Goal: Information Seeking & Learning: Learn about a topic

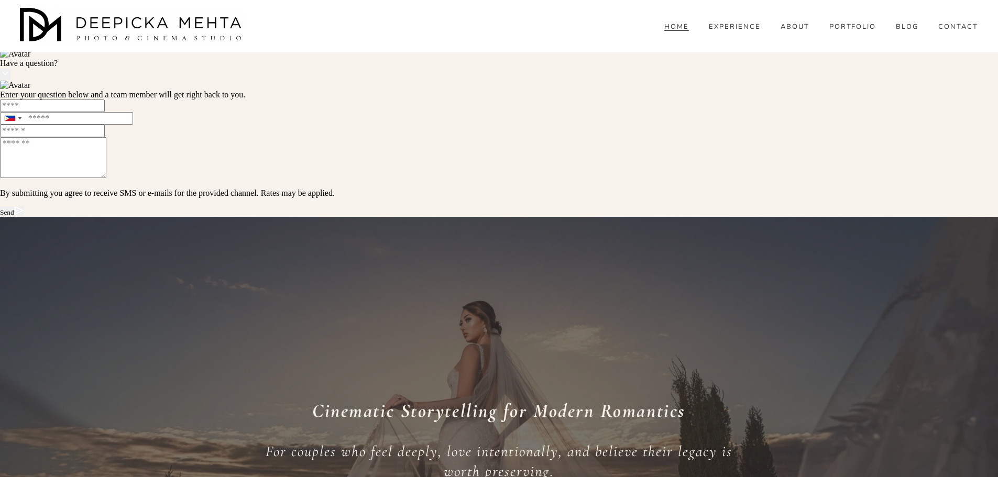
click at [910, 31] on span "BLOG" at bounding box center [907, 27] width 23 height 8
click at [0, 0] on span "WEDDINGS" at bounding box center [0, 0] width 0 height 0
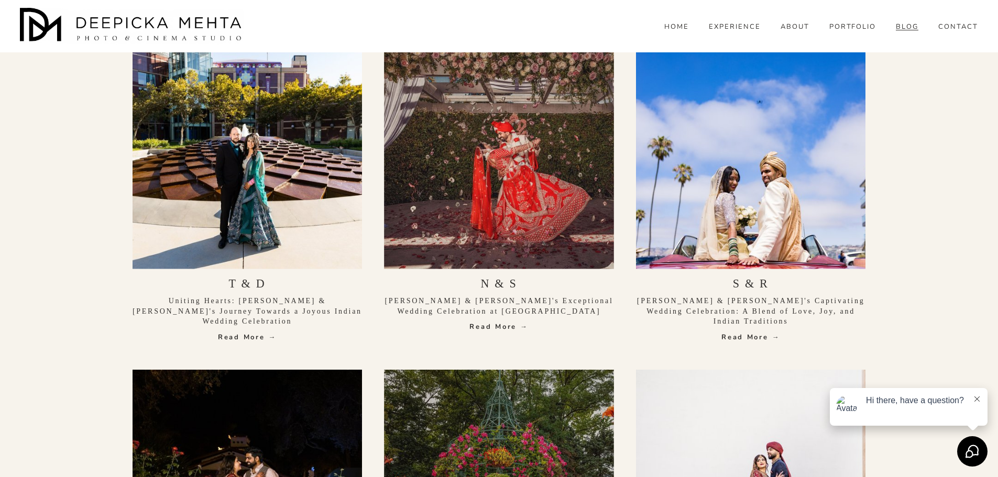
scroll to position [2672, 0]
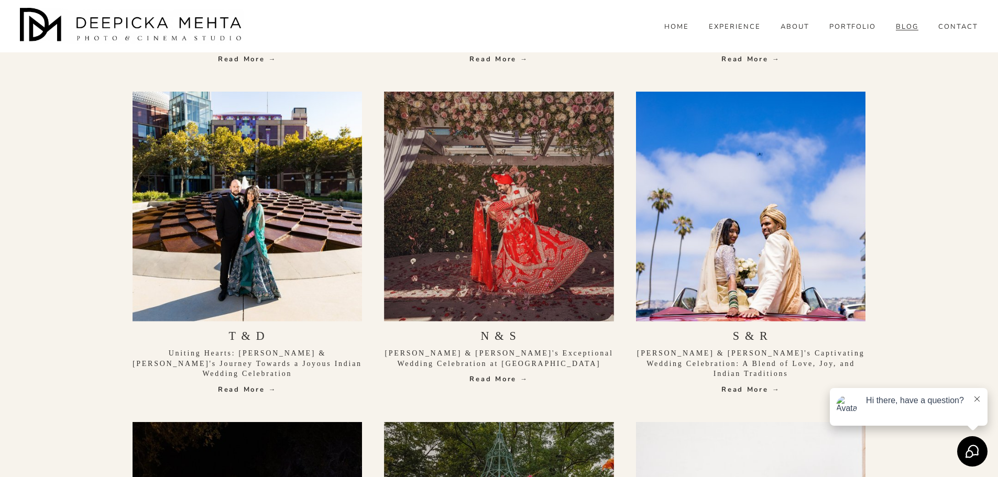
click at [304, 244] on div at bounding box center [248, 207] width 230 height 230
click at [248, 389] on link "Read More →" at bounding box center [248, 390] width 230 height 10
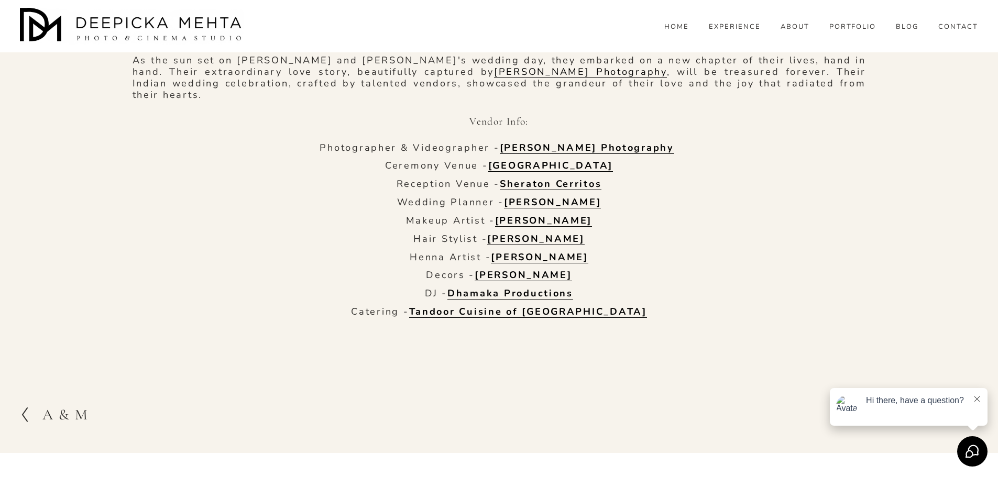
scroll to position [4700, 0]
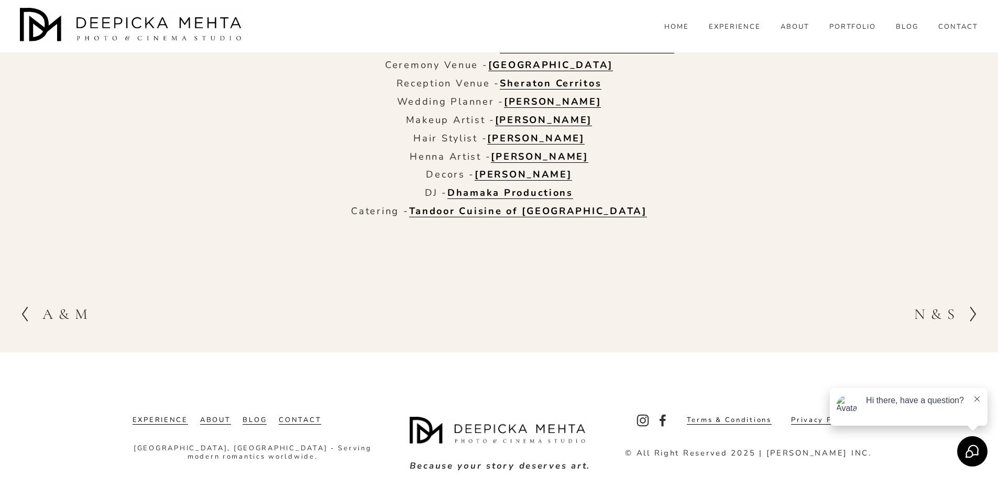
click at [0, 0] on span "PORTRAITS" at bounding box center [0, 0] width 0 height 0
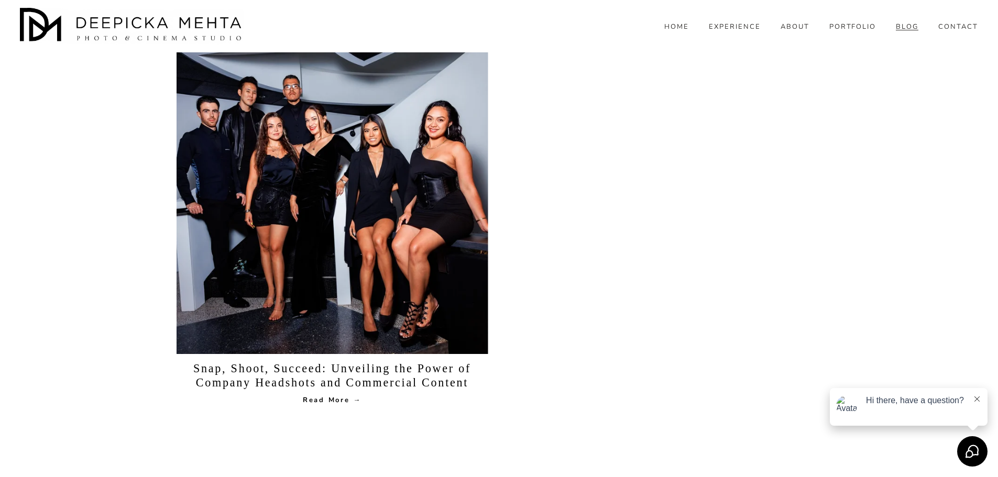
scroll to position [1269, 0]
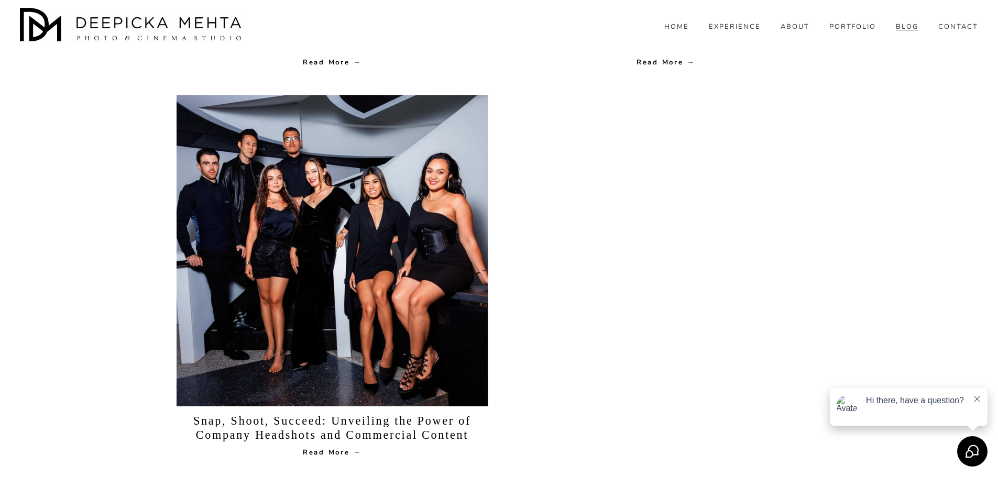
click at [0, 0] on link "RESOURCES" at bounding box center [0, 0] width 0 height 0
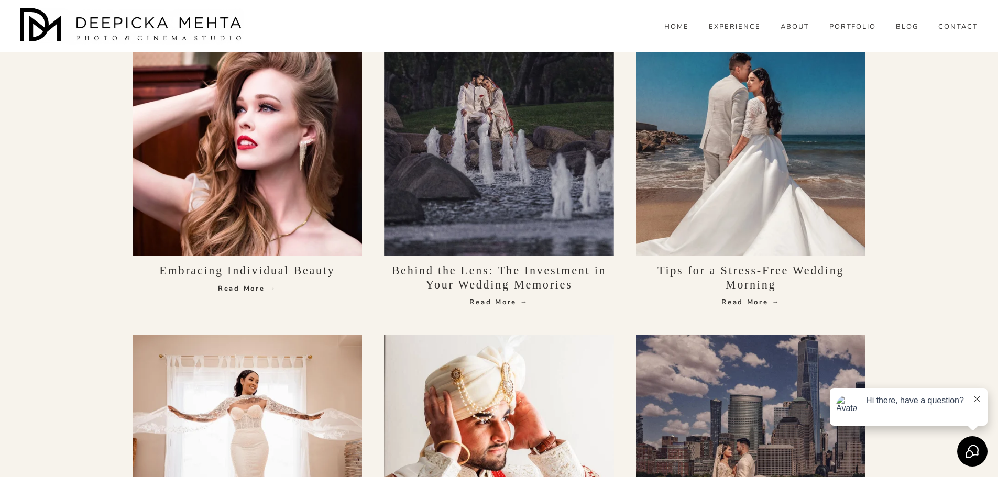
scroll to position [1100, 0]
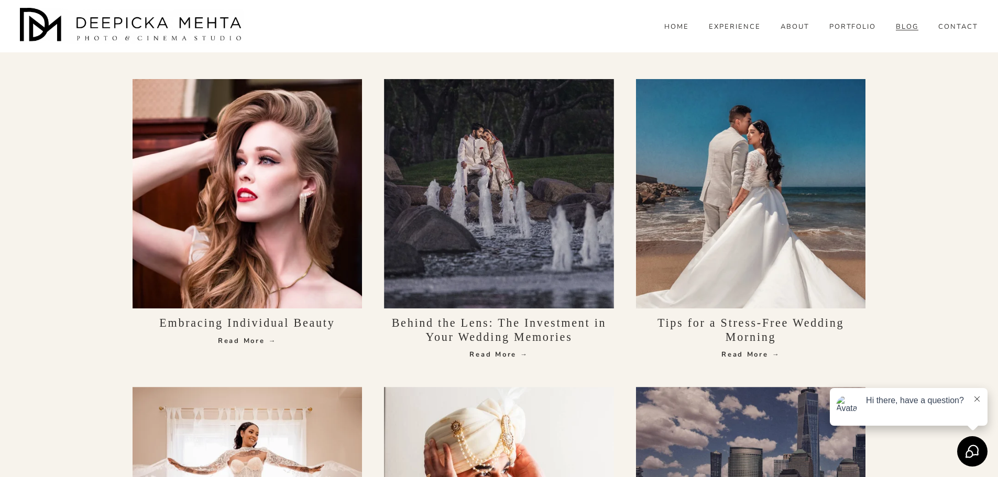
click at [505, 354] on link "Read More →" at bounding box center [499, 354] width 230 height 10
